Goal: Task Accomplishment & Management: Manage account settings

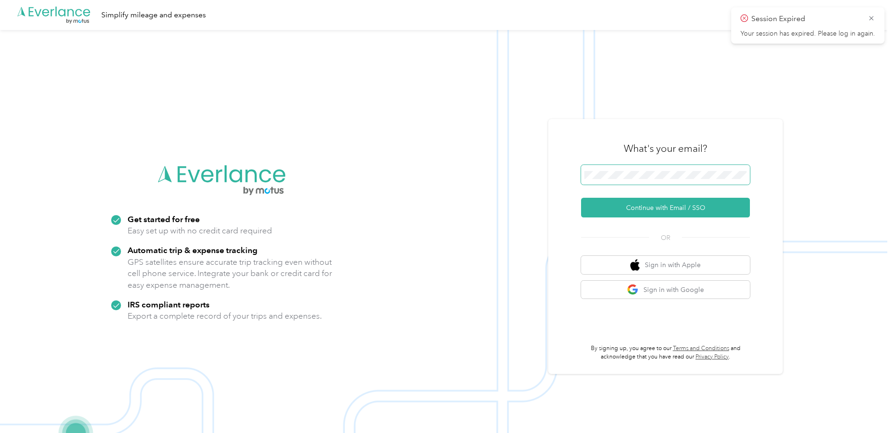
click at [685, 170] on span at bounding box center [665, 175] width 169 height 20
click at [672, 206] on button "Continue with Email / SSO" at bounding box center [665, 208] width 169 height 20
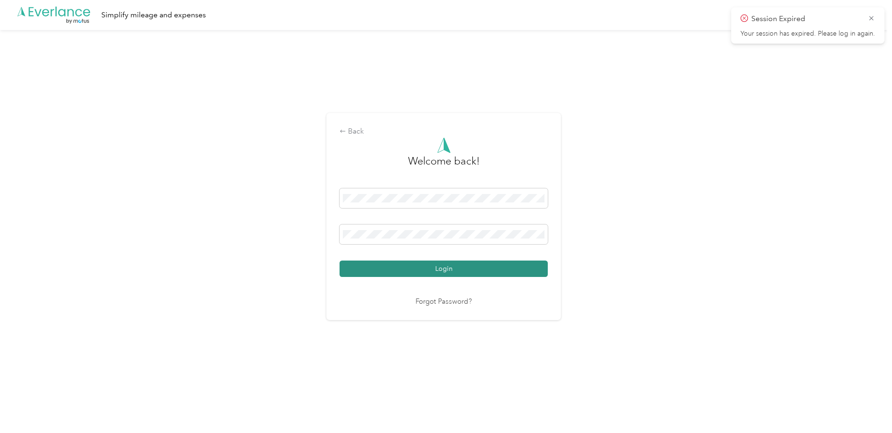
click at [406, 268] on button "Login" at bounding box center [443, 269] width 208 height 16
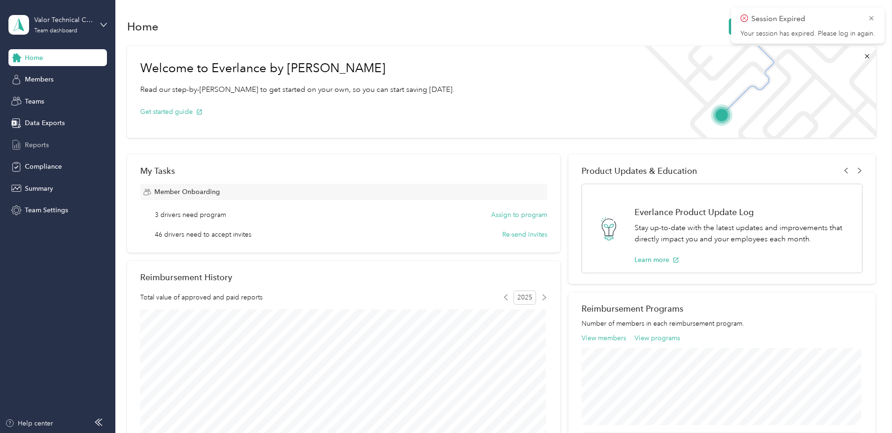
click at [35, 145] on span "Reports" at bounding box center [37, 145] width 24 height 10
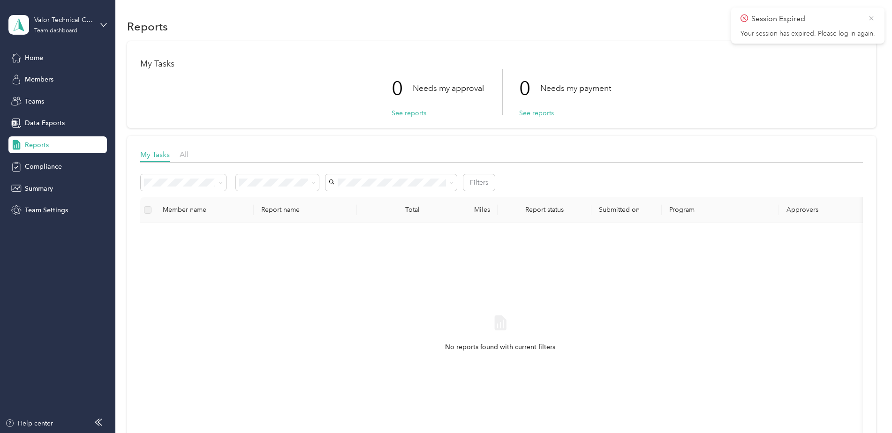
click at [870, 16] on icon at bounding box center [870, 18] width 7 height 8
click at [105, 25] on icon at bounding box center [103, 25] width 7 height 7
click at [55, 99] on div "Personal dashboard" at bounding box center [133, 96] width 237 height 16
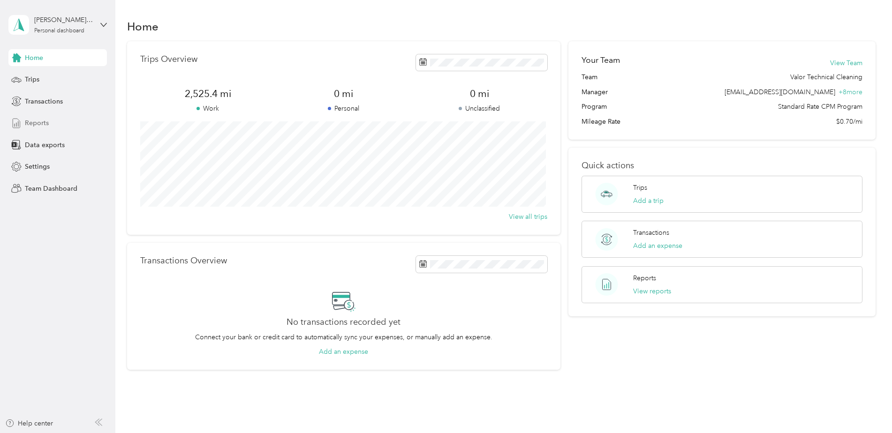
click at [35, 122] on span "Reports" at bounding box center [37, 123] width 24 height 10
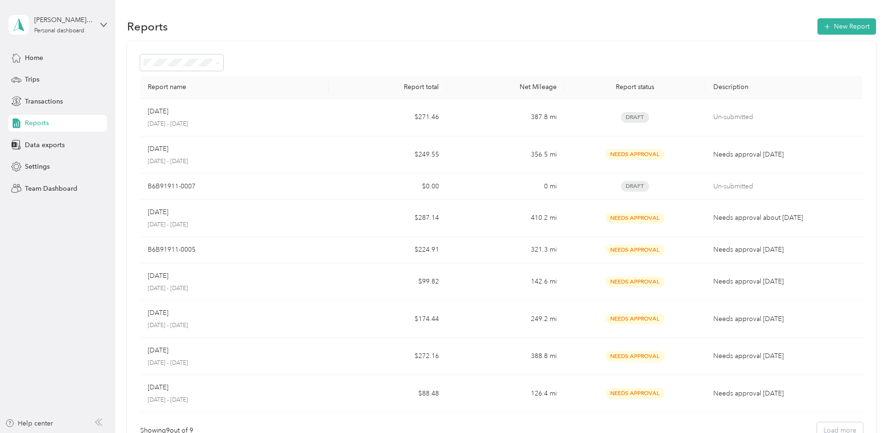
click at [262, 120] on p "[DATE] - [DATE]" at bounding box center [234, 124] width 173 height 8
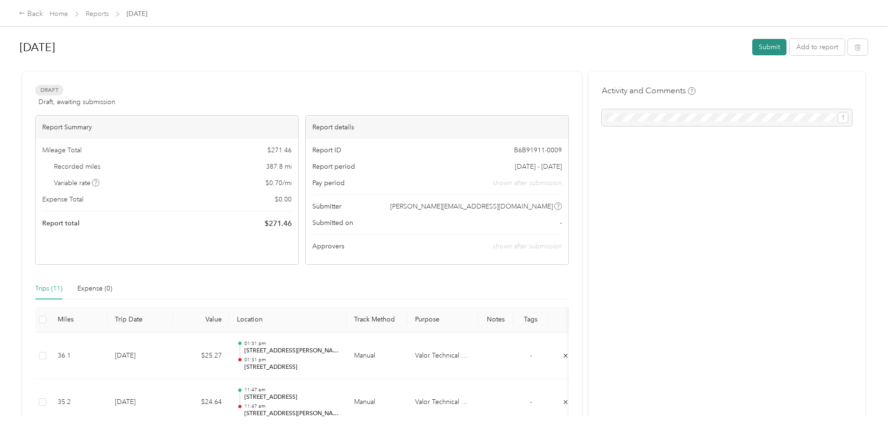
click at [767, 46] on button "Submit" at bounding box center [769, 47] width 34 height 16
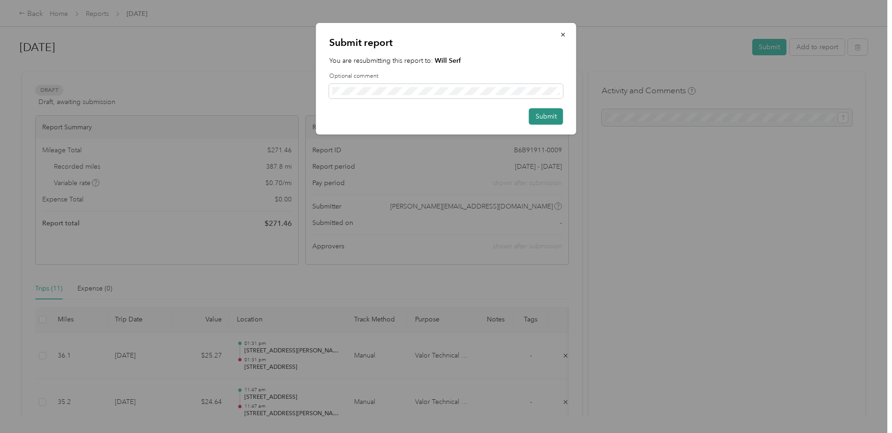
click at [547, 118] on button "Submit" at bounding box center [546, 116] width 34 height 16
